Goal: Check status: Check status

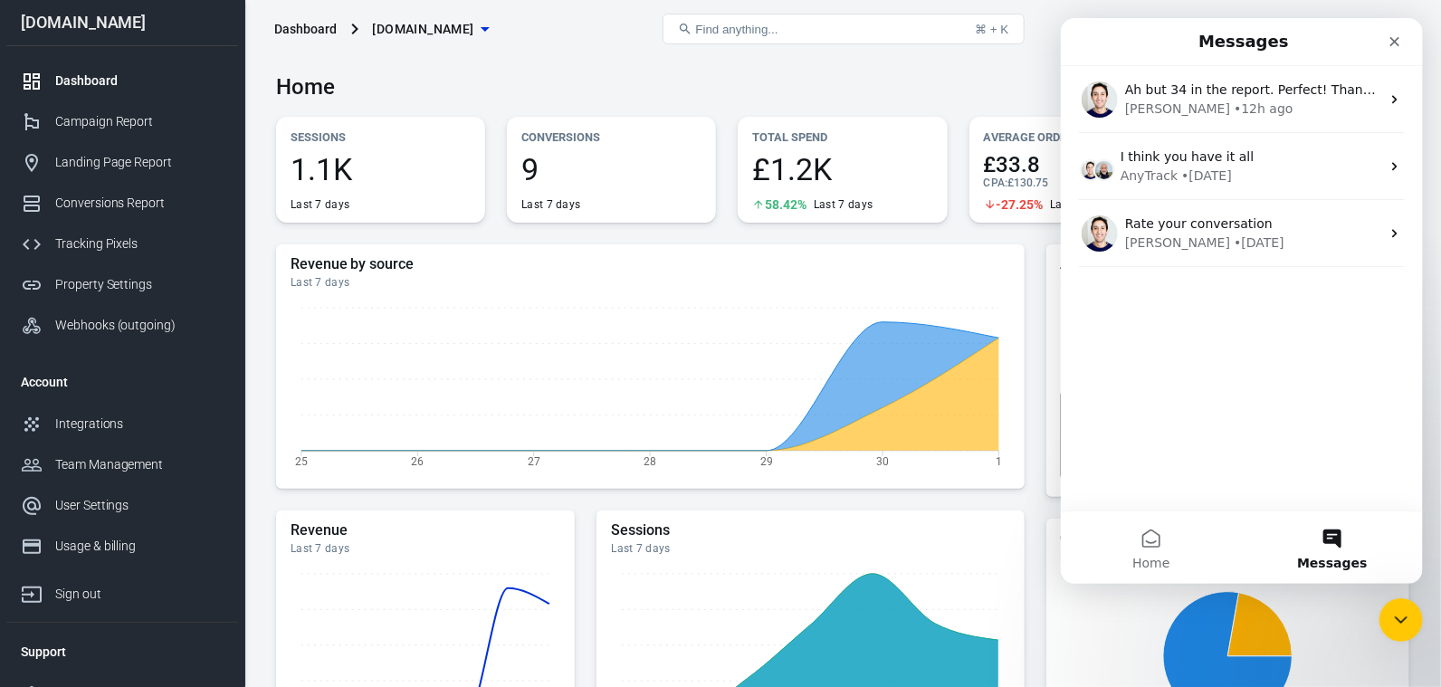
click at [71, 78] on div "Dashboard" at bounding box center [139, 81] width 168 height 19
click at [1396, 42] on icon "Close" at bounding box center [1394, 41] width 14 height 14
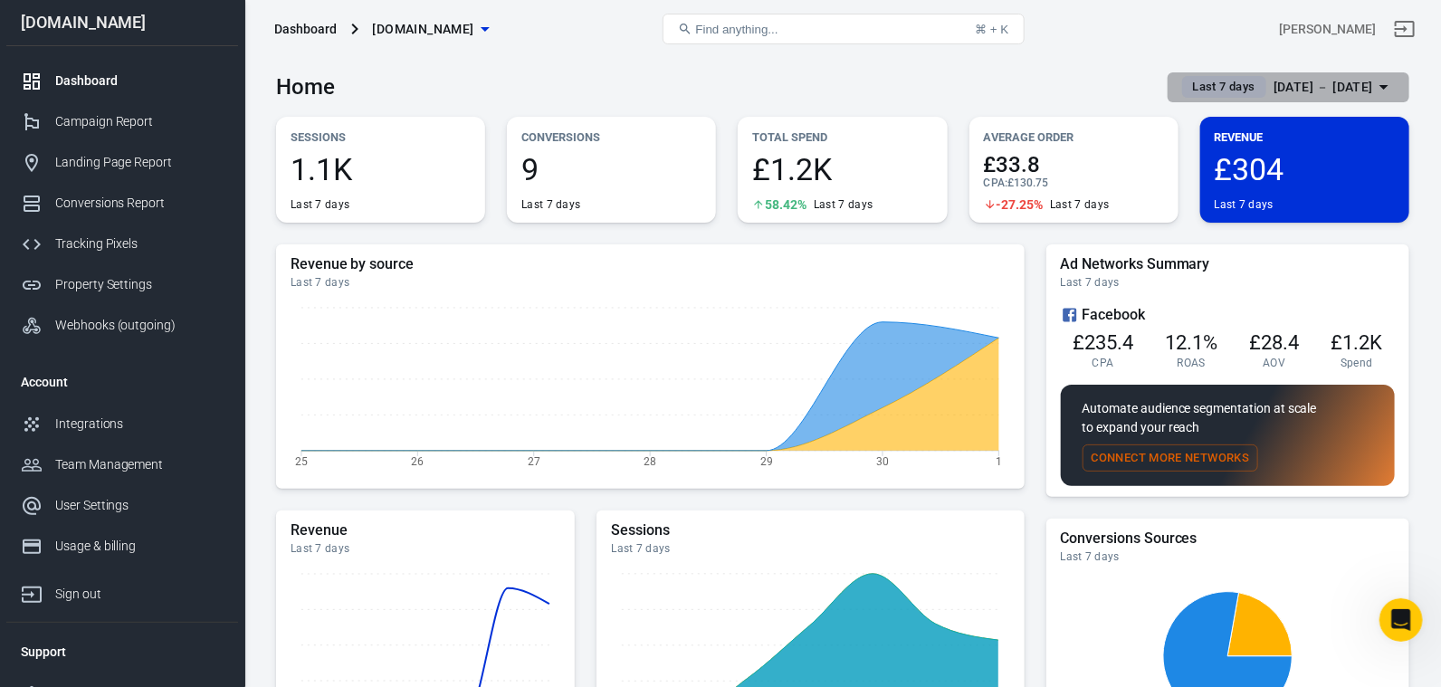
click at [1381, 85] on icon "button" at bounding box center [1384, 87] width 22 height 22
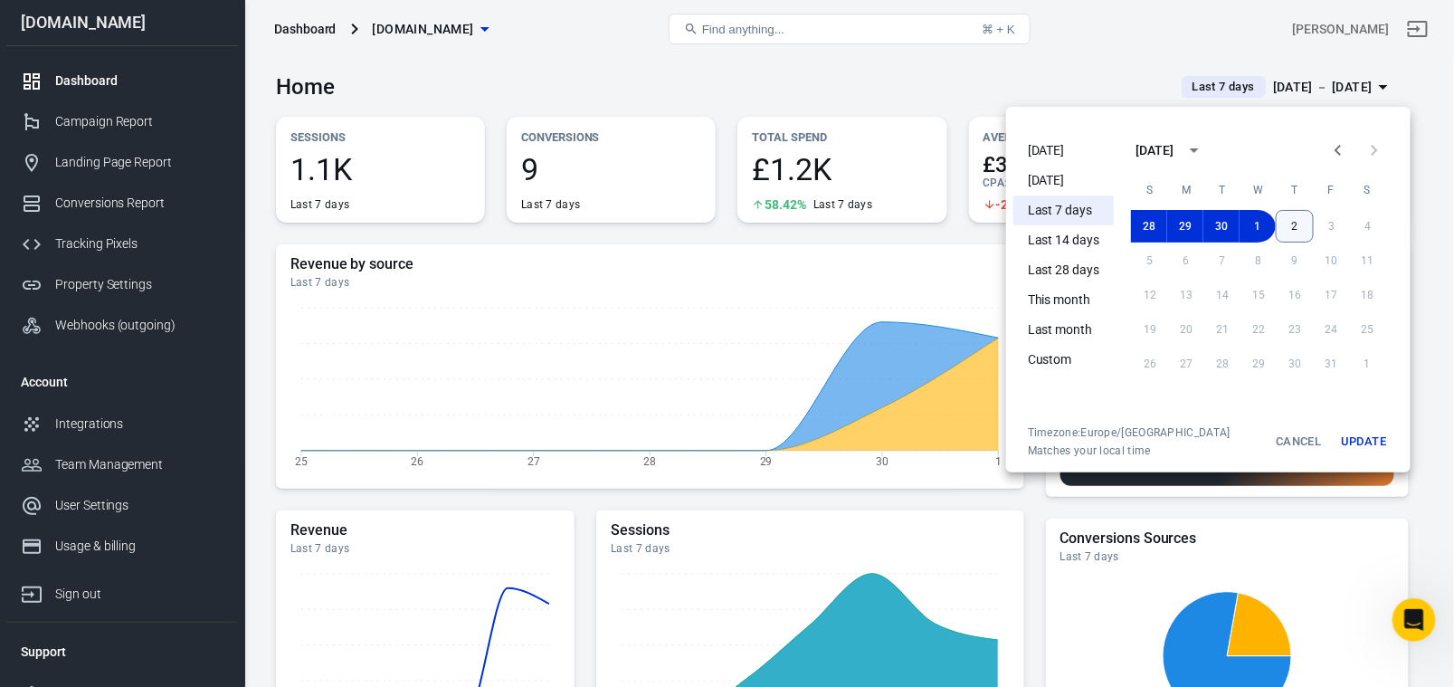
click at [1292, 229] on button "2" at bounding box center [1295, 226] width 38 height 33
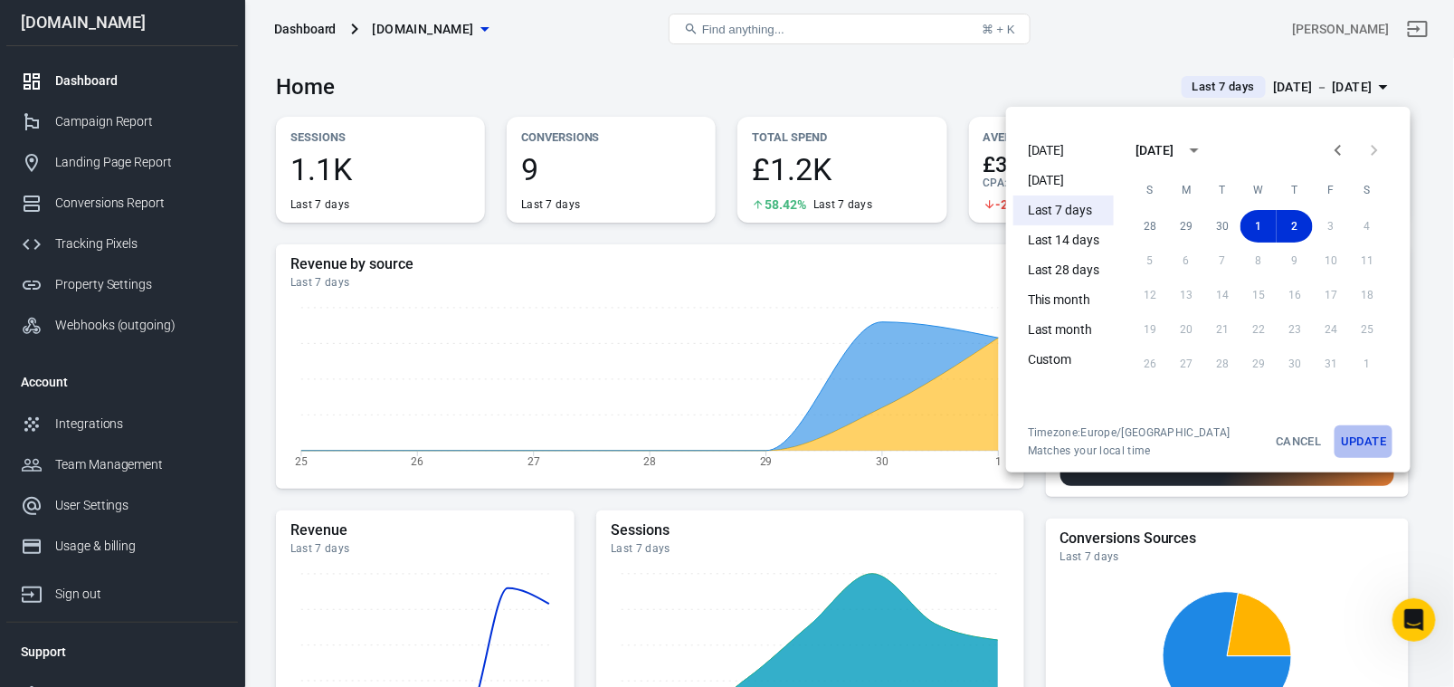
click at [1377, 444] on button "Update" at bounding box center [1364, 441] width 58 height 33
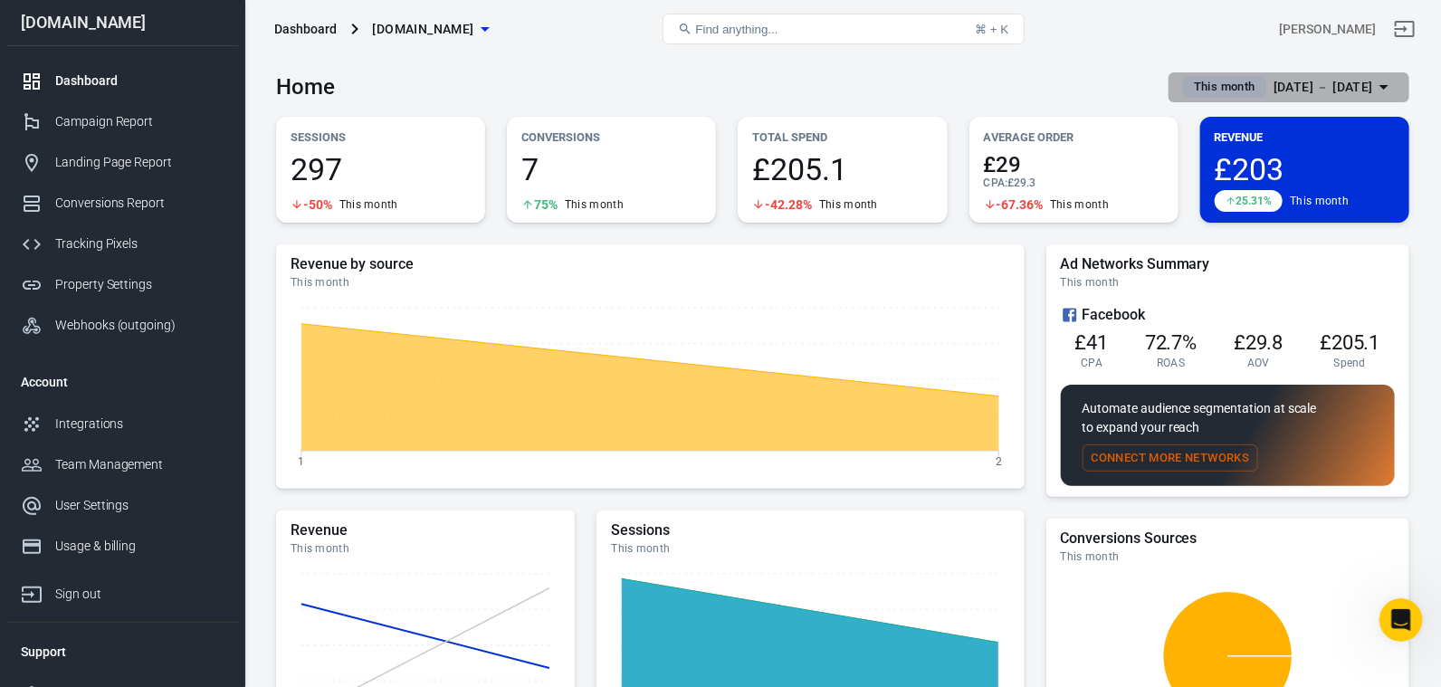
click at [1386, 85] on icon "button" at bounding box center [1384, 87] width 22 height 22
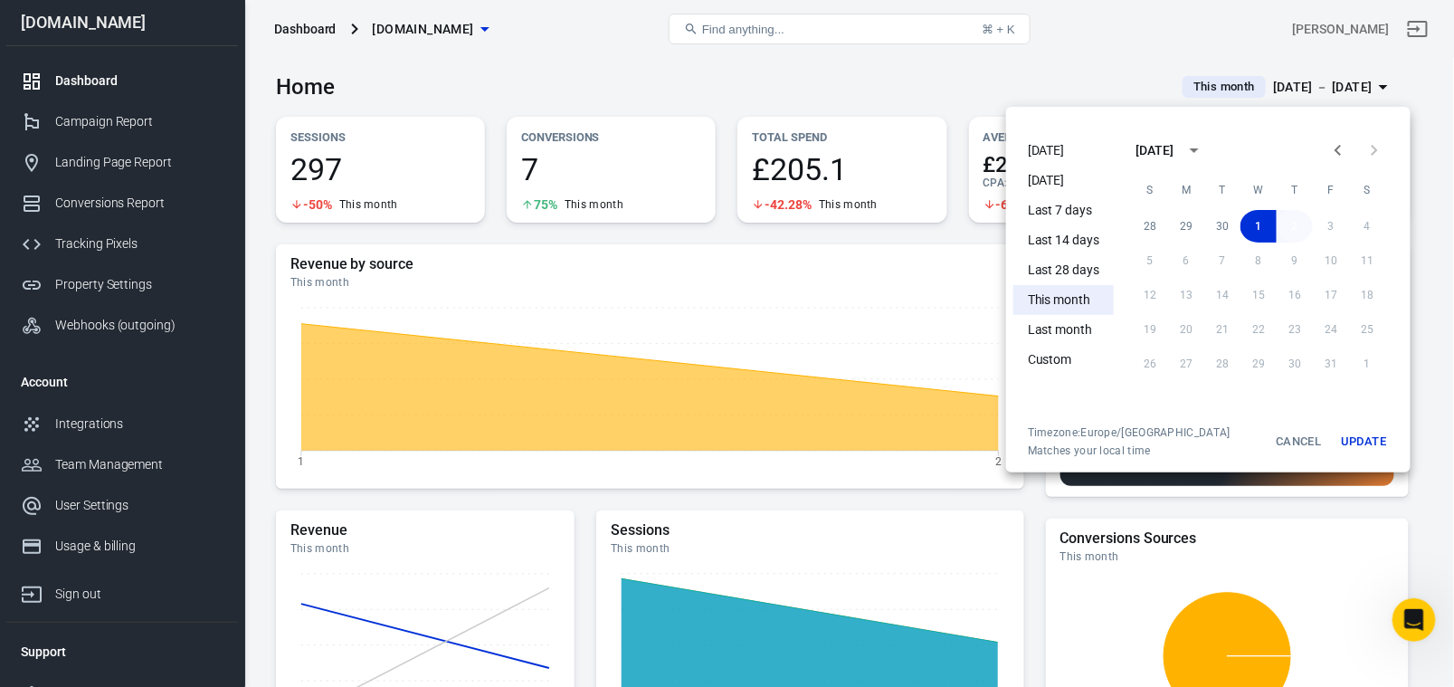
click at [1291, 223] on button "2" at bounding box center [1295, 226] width 36 height 33
click at [1359, 442] on button "Update" at bounding box center [1364, 441] width 58 height 33
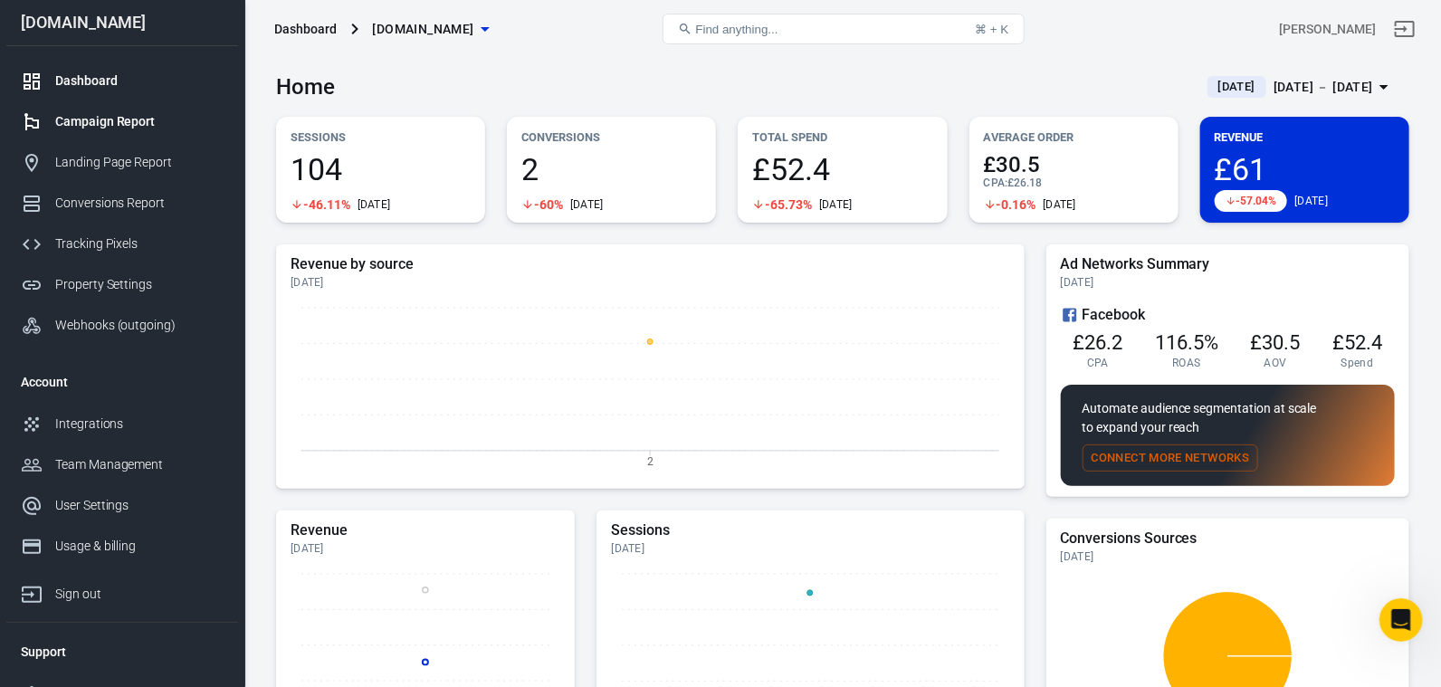
click at [104, 129] on div "Campaign Report" at bounding box center [139, 121] width 168 height 19
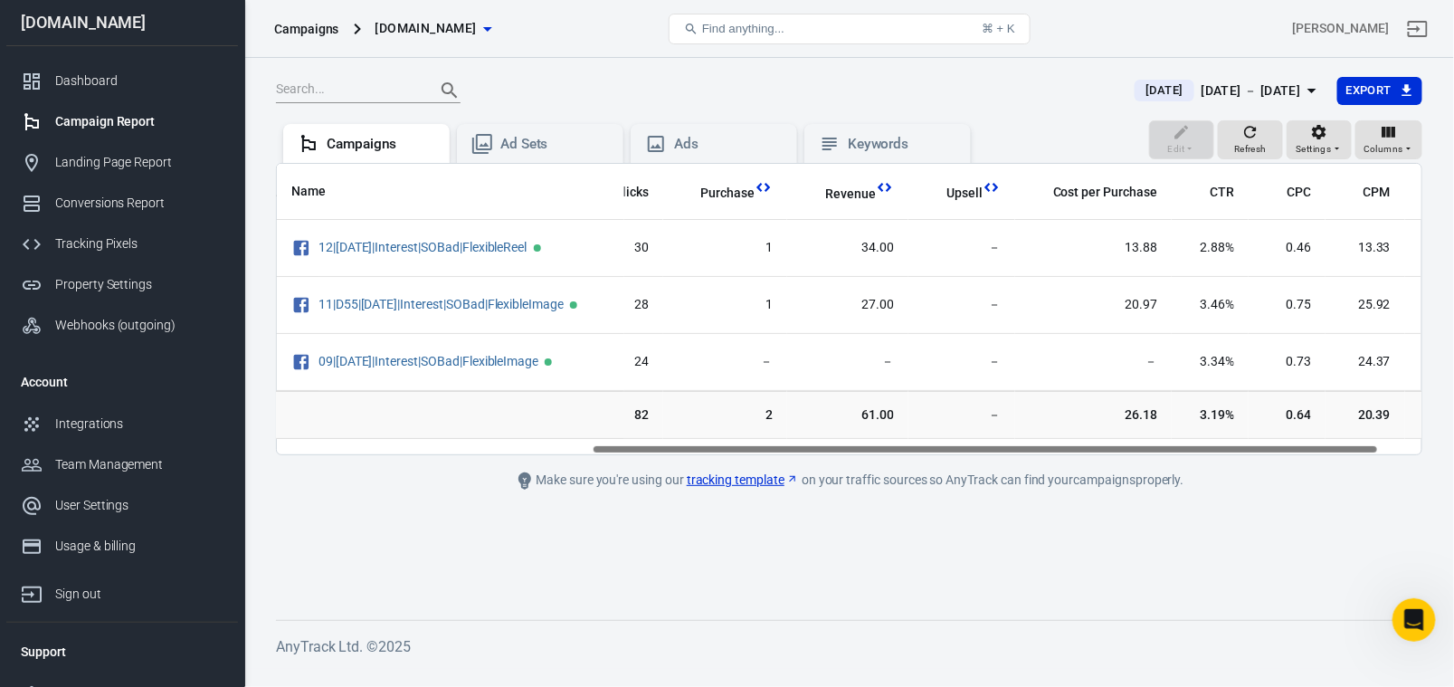
scroll to position [0, 520]
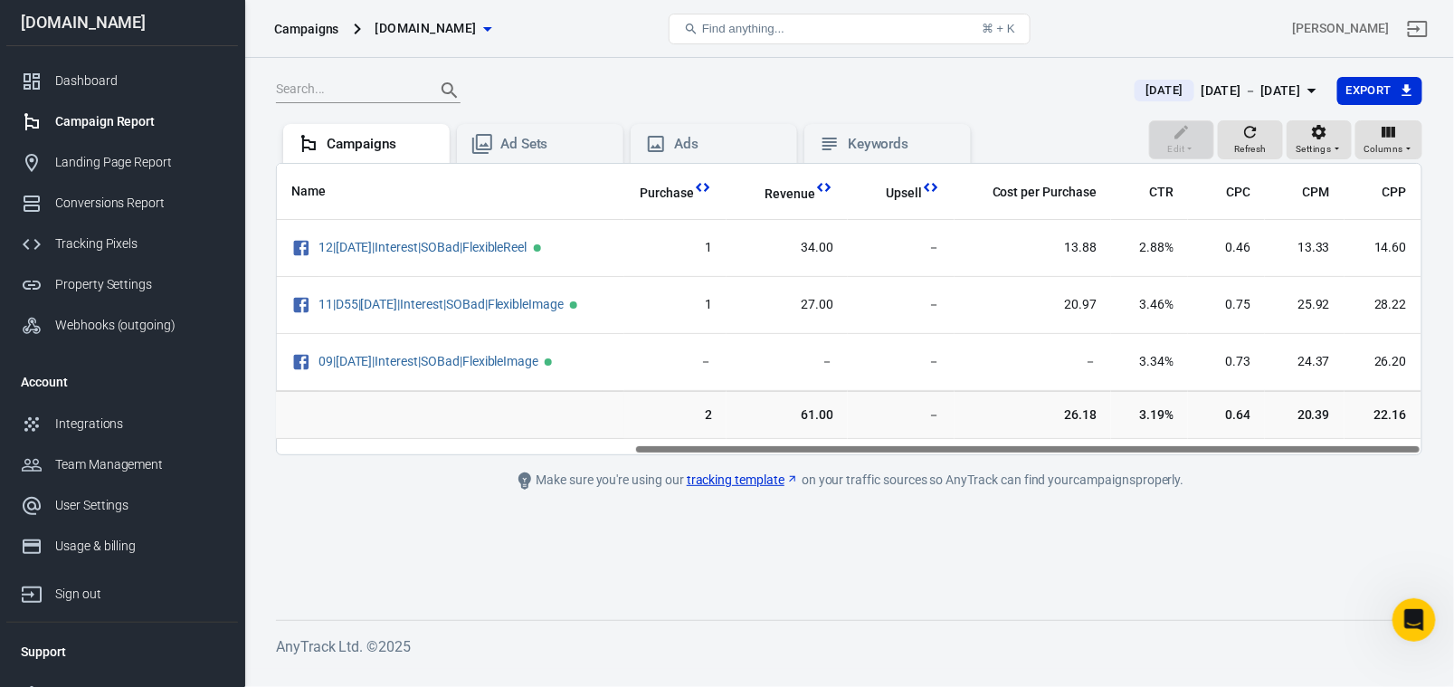
drag, startPoint x: 520, startPoint y: 459, endPoint x: 1068, endPoint y: 424, distance: 548.7
click at [1068, 424] on div "Name Amount Spent ROAS Impressions Link Clicks Purchase Revenue Upsell Cost per…" at bounding box center [849, 309] width 1147 height 292
click at [1308, 93] on icon "button" at bounding box center [1312, 91] width 9 height 5
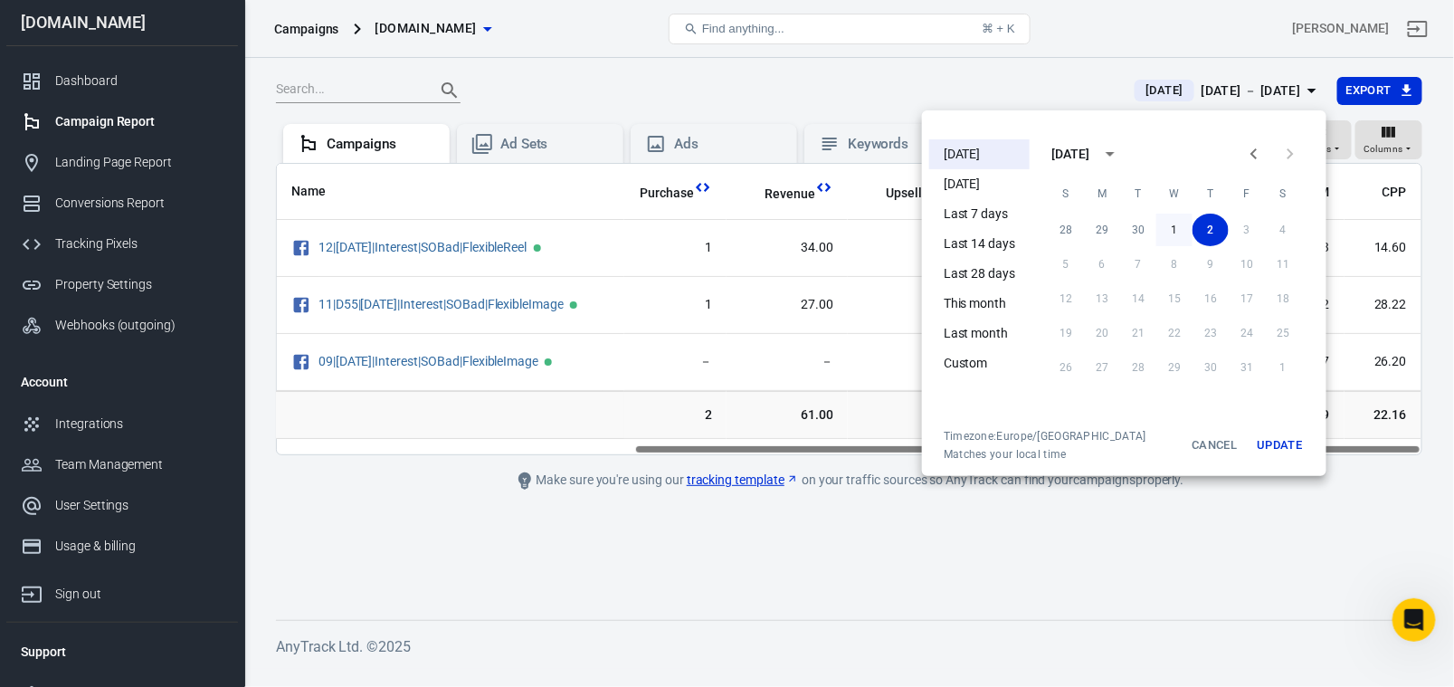
click at [1171, 233] on button "1" at bounding box center [1175, 230] width 36 height 33
click at [1273, 447] on button "Update" at bounding box center [1280, 445] width 58 height 33
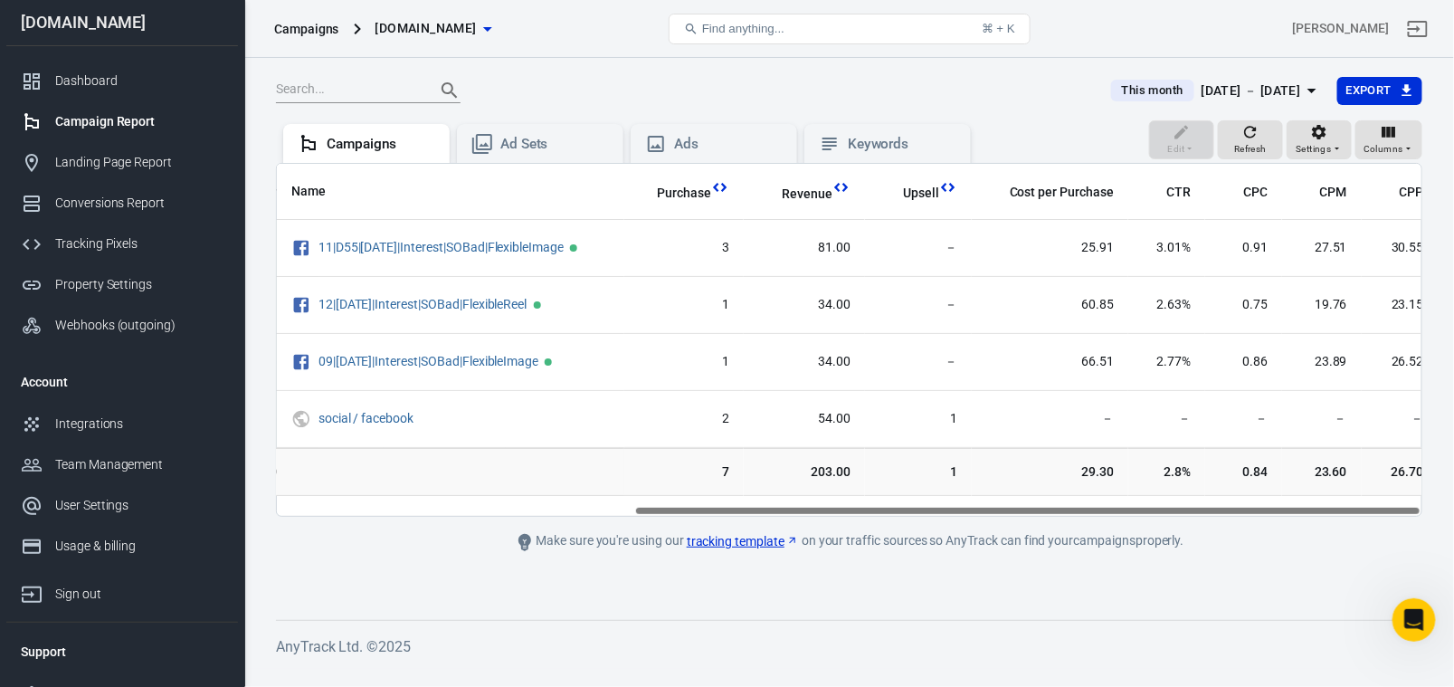
scroll to position [0, 520]
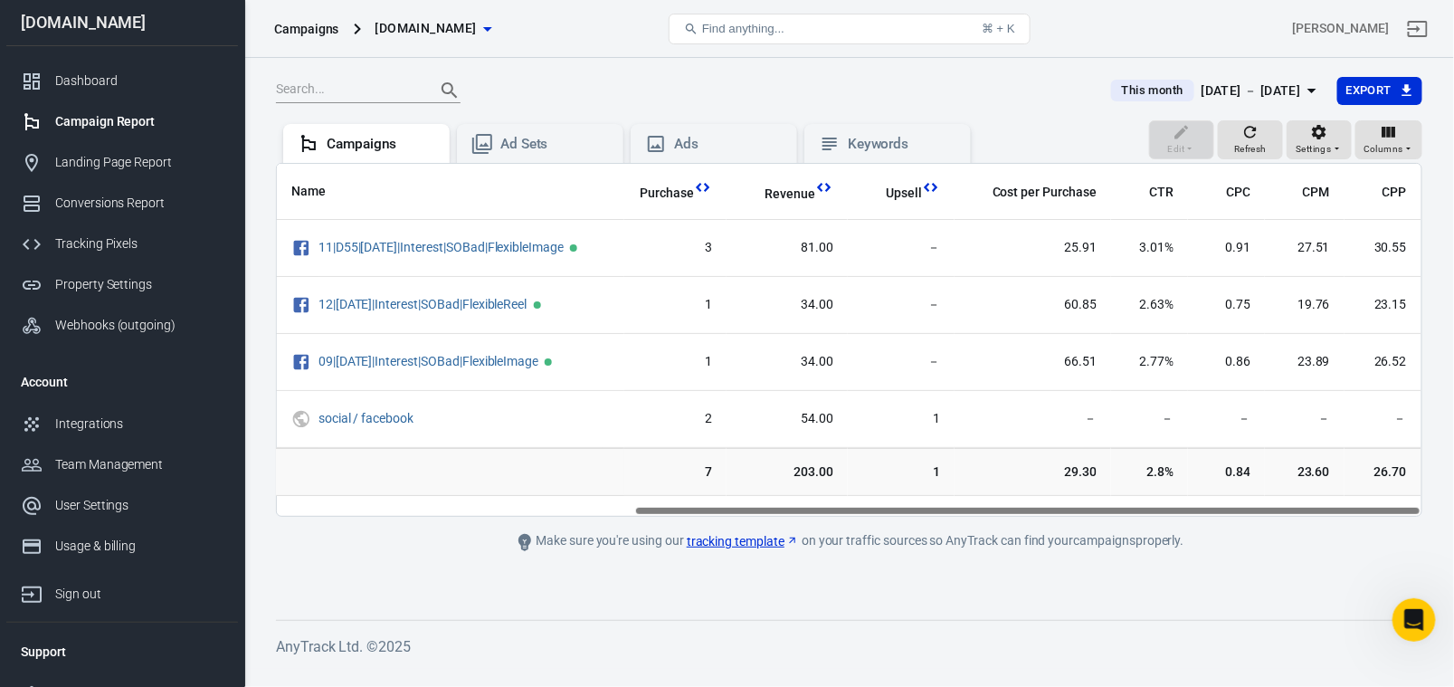
drag, startPoint x: 1044, startPoint y: 521, endPoint x: 1425, endPoint y: 458, distance: 385.4
click at [1440, 491] on div "This month Oct 1 － Oct 2, 2025 Export Edit Refresh Settings Columns Campaigns A…" at bounding box center [849, 363] width 1210 height 611
click at [1308, 93] on icon "button" at bounding box center [1312, 91] width 9 height 5
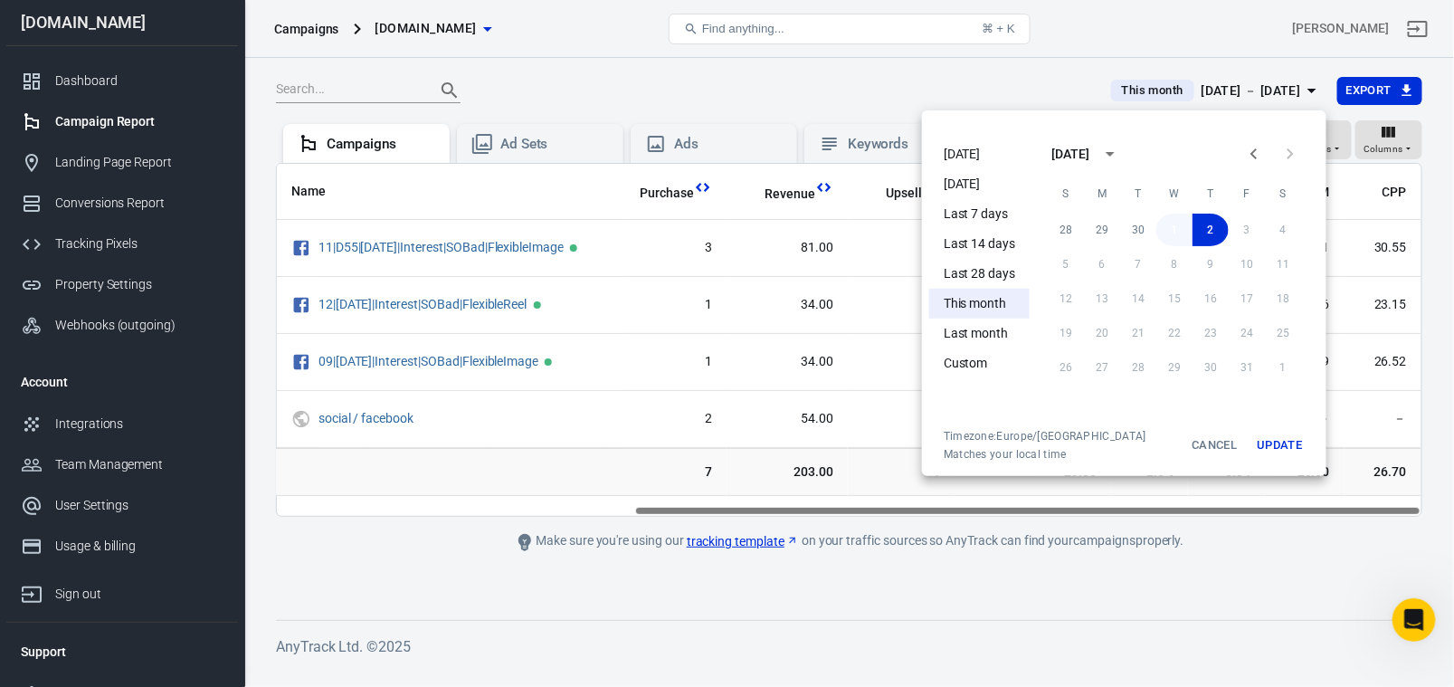
click at [1171, 228] on button "1" at bounding box center [1175, 230] width 36 height 33
click at [1212, 225] on button "2" at bounding box center [1211, 230] width 38 height 33
click at [1173, 231] on button "1" at bounding box center [1175, 230] width 36 height 33
click at [1280, 447] on button "Update" at bounding box center [1280, 445] width 58 height 33
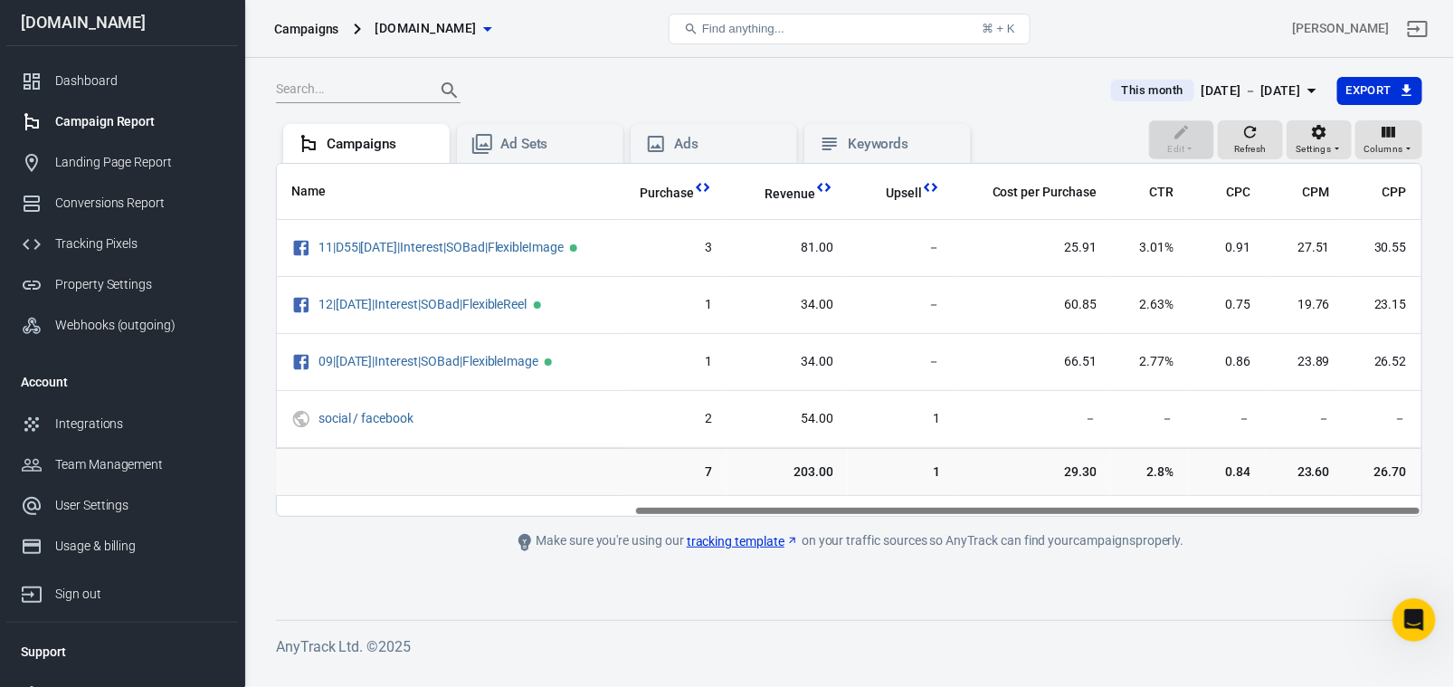
click at [1302, 89] on icon "button" at bounding box center [1313, 91] width 22 height 22
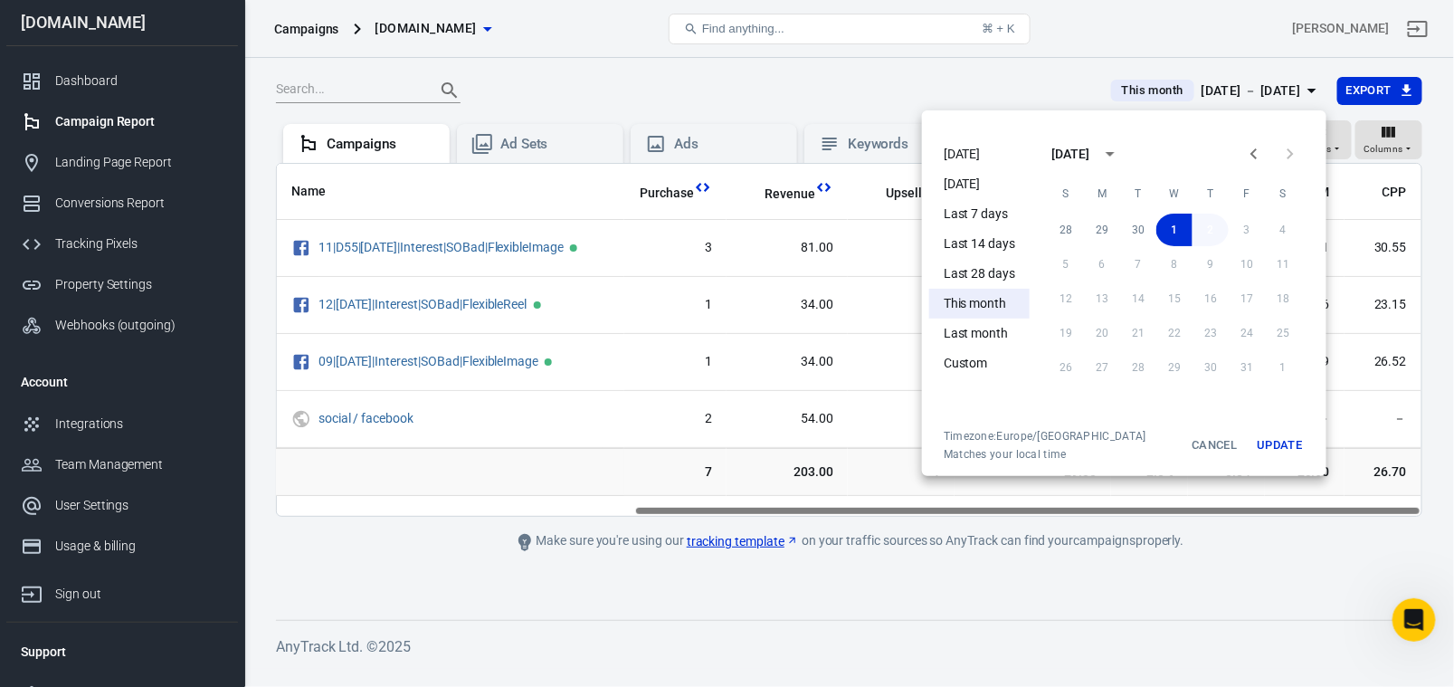
click at [1213, 227] on button "2" at bounding box center [1211, 230] width 36 height 33
click at [1175, 231] on button "1" at bounding box center [1175, 230] width 36 height 33
click at [1207, 225] on button "2" at bounding box center [1211, 230] width 36 height 33
drag, startPoint x: 966, startPoint y: 155, endPoint x: 977, endPoint y: 154, distance: 10.9
click at [966, 154] on li "[DATE]" at bounding box center [980, 154] width 100 height 30
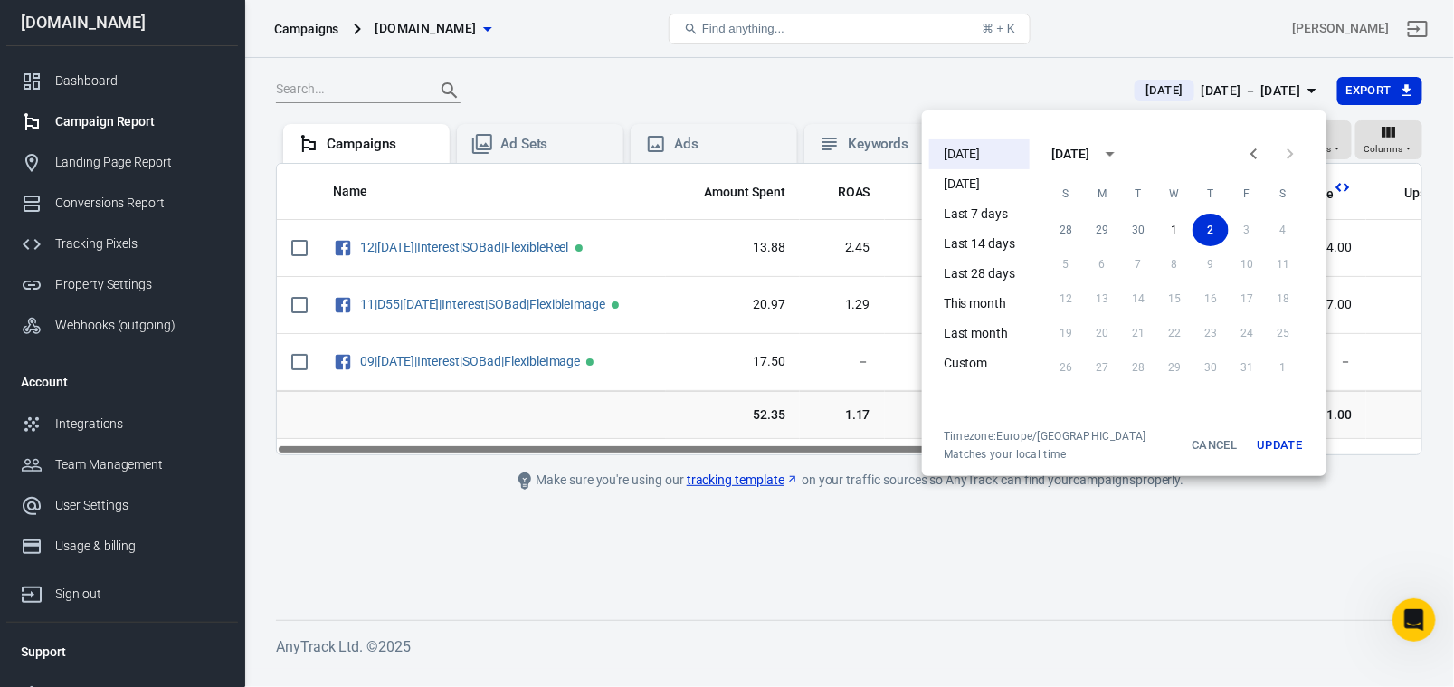
click at [1267, 457] on button "Update" at bounding box center [1280, 445] width 58 height 33
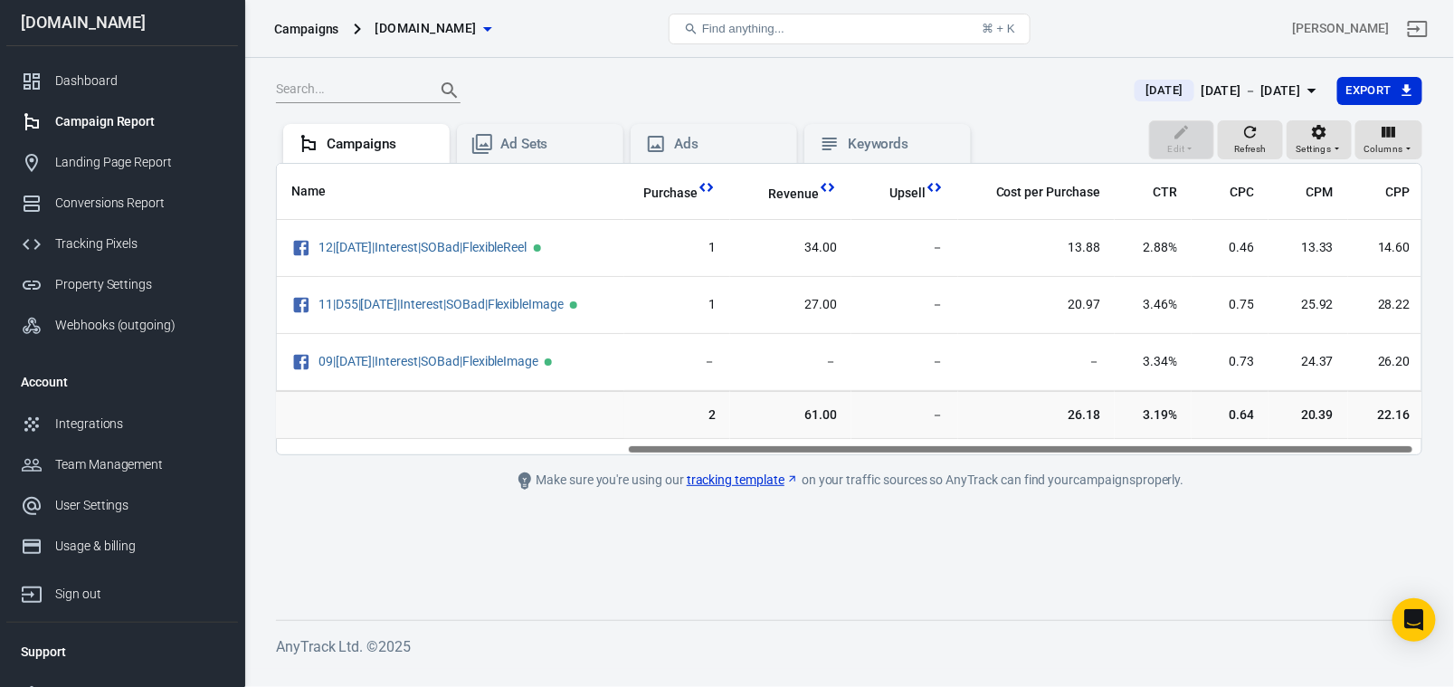
scroll to position [0, 520]
drag, startPoint x: 956, startPoint y: 460, endPoint x: 1357, endPoint y: 464, distance: 401.0
click at [1357, 464] on main "[DATE] [DATE] － [DATE] Export Edit Refresh Settings Columns Campaigns Ad Sets A…" at bounding box center [849, 333] width 1147 height 515
